Goal: Task Accomplishment & Management: Use online tool/utility

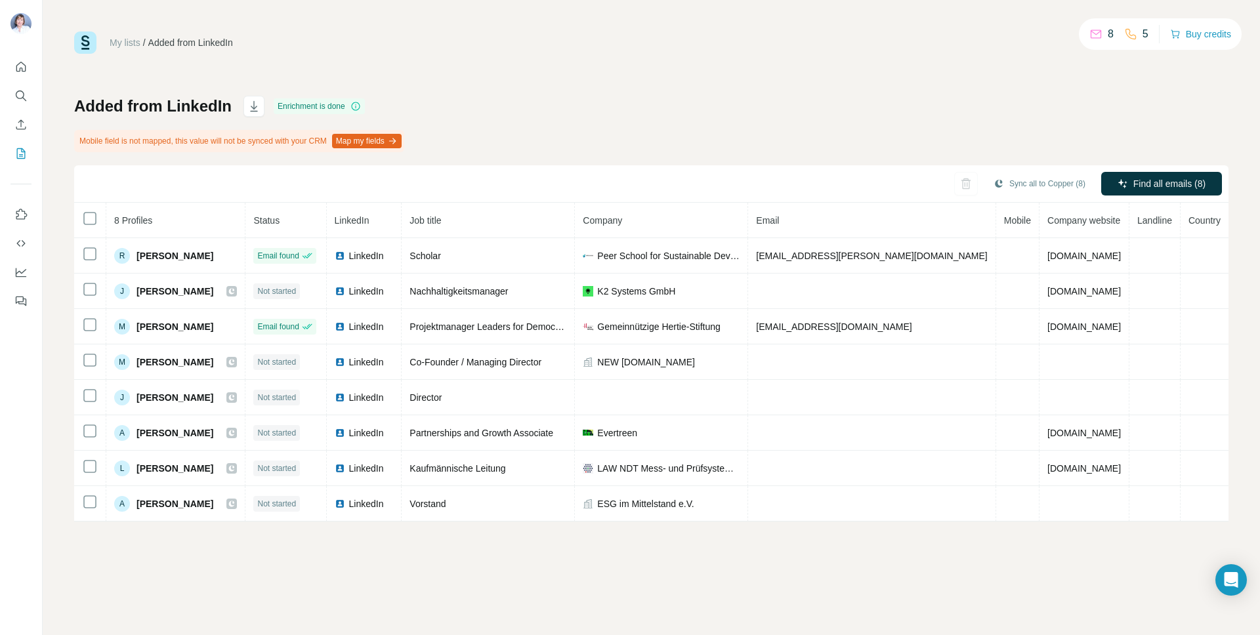
click at [891, 105] on div "Added from LinkedIn Enrichment is done Mobile field is not mapped, this value w…" at bounding box center [651, 309] width 1155 height 426
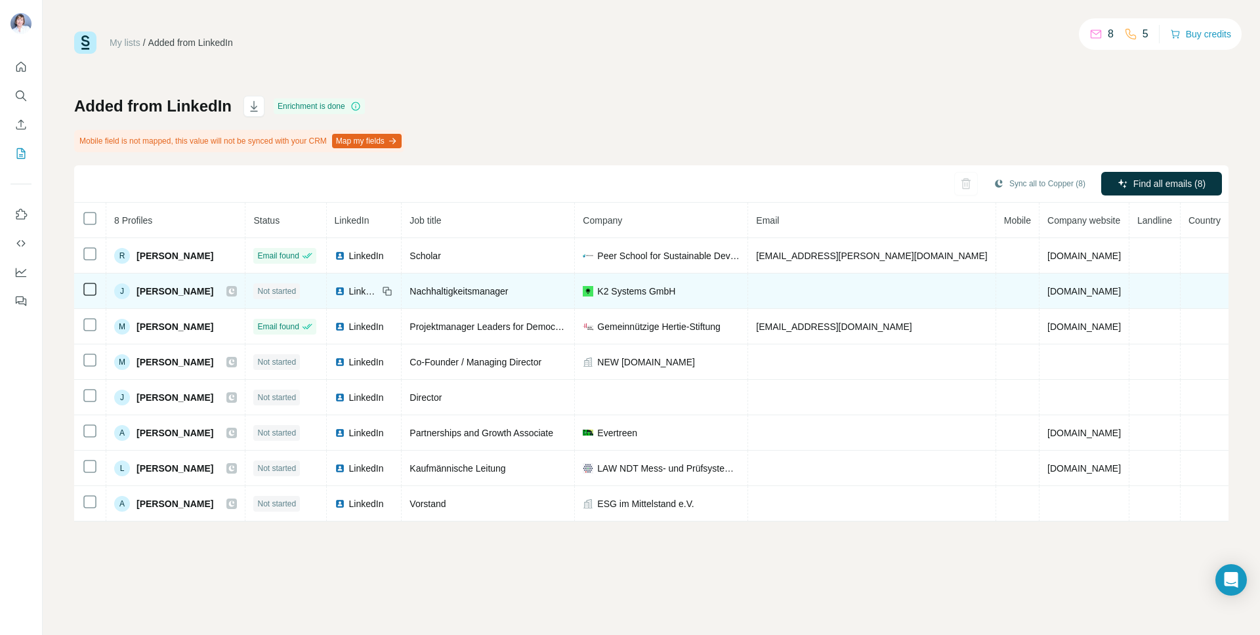
click at [296, 288] on span "Not started" at bounding box center [276, 292] width 39 height 12
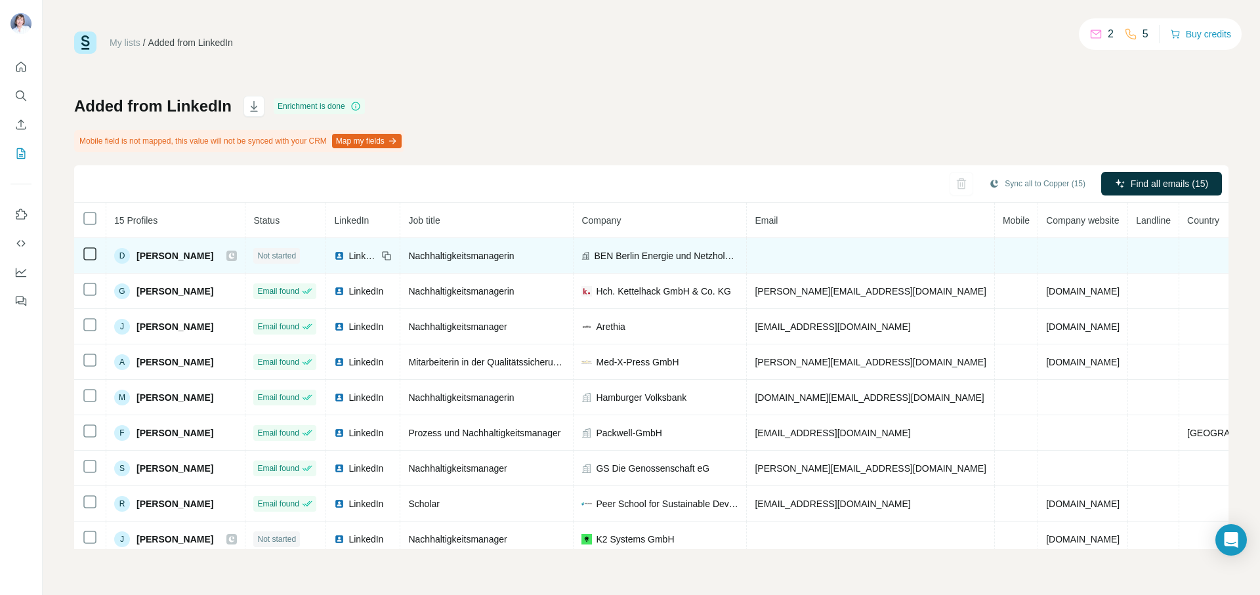
click at [295, 253] on span "Not started" at bounding box center [276, 256] width 39 height 12
